Goal: Find specific page/section

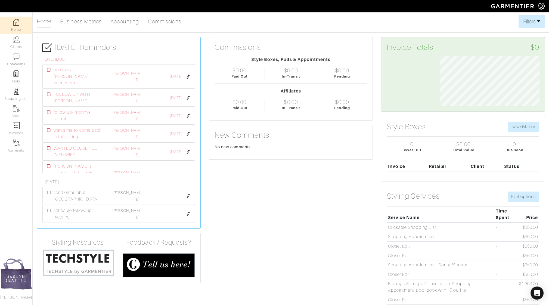
scroll to position [49, 107]
click at [35, 44] on div "[DATE] Reminders OVERDUE ceo in nyc - [PERSON_NAME] connection ceo in nyc - [PE…" at bounding box center [119, 197] width 172 height 320
click at [26, 43] on link "Clients" at bounding box center [16, 42] width 32 height 17
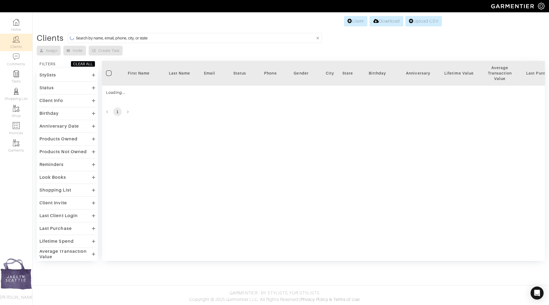
click at [86, 39] on input at bounding box center [195, 38] width 239 height 7
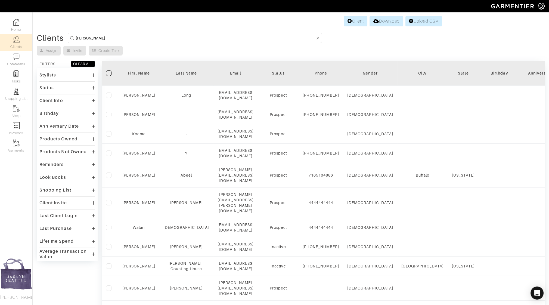
type input "jd sey"
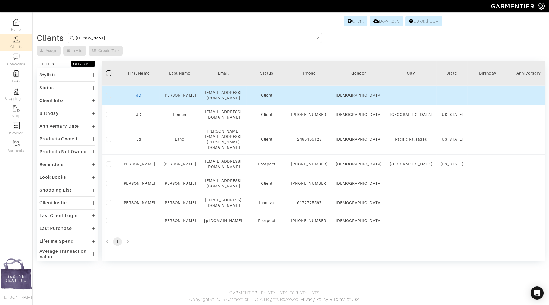
click at [140, 93] on link "JD" at bounding box center [138, 95] width 5 height 4
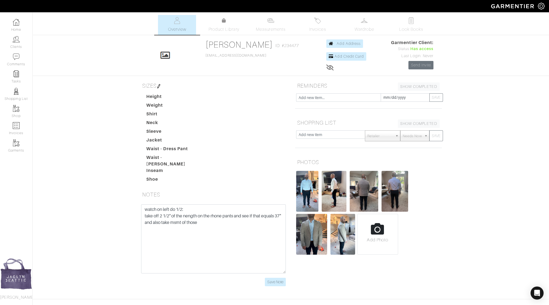
scroll to position [8, 0]
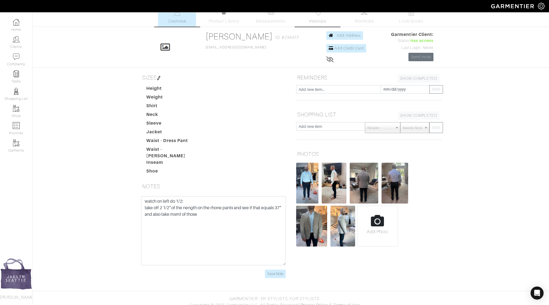
click at [306, 18] on link "Invoices" at bounding box center [318, 17] width 38 height 20
